Goal: Register for event/course

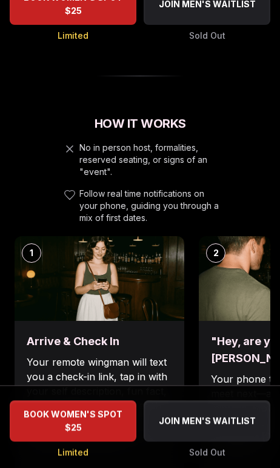
scroll to position [579, 0]
